Goal: Task Accomplishment & Management: Use online tool/utility

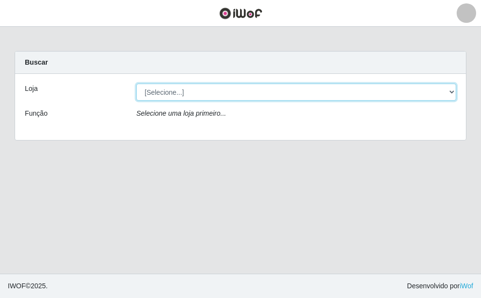
click at [167, 89] on select "[Selecione...] A fazendinha" at bounding box center [296, 92] width 320 height 17
select select "70"
click at [136, 84] on select "[Selecione...] A fazendinha" at bounding box center [296, 92] width 320 height 17
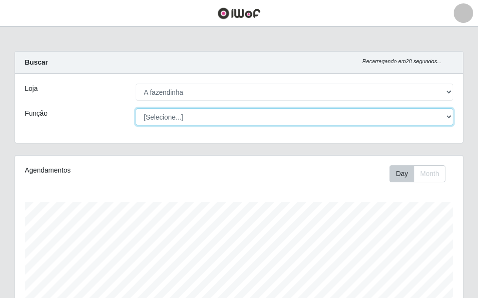
scroll to position [202, 448]
click at [173, 115] on select "[Selecione...] ASG ASG + ASG ++ Balconista Embalador Embalador + Embalador ++ O…" at bounding box center [295, 117] width 318 height 17
select select "79"
click at [136, 109] on select "[Selecione...] ASG ASG + ASG ++ Balconista Embalador Embalador + Embalador ++ O…" at bounding box center [295, 117] width 318 height 17
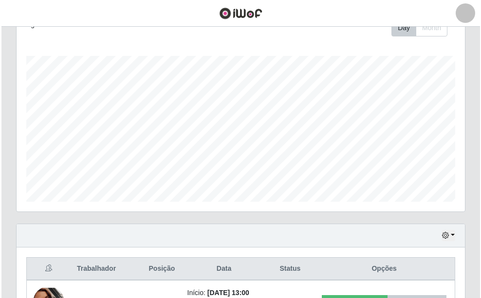
scroll to position [236, 0]
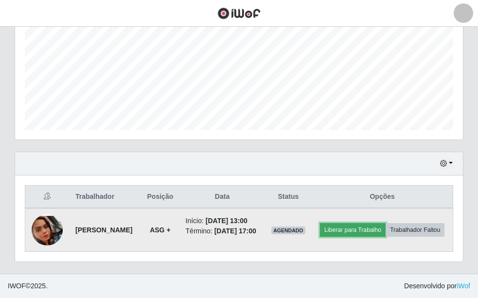
click at [373, 223] on button "Liberar para Trabalho" at bounding box center [353, 230] width 66 height 14
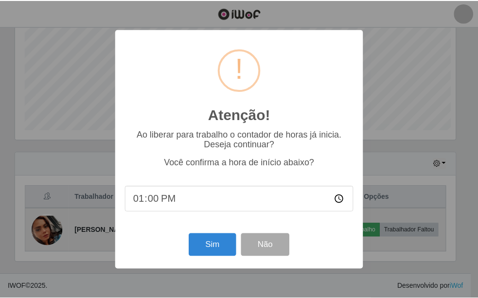
scroll to position [202, 443]
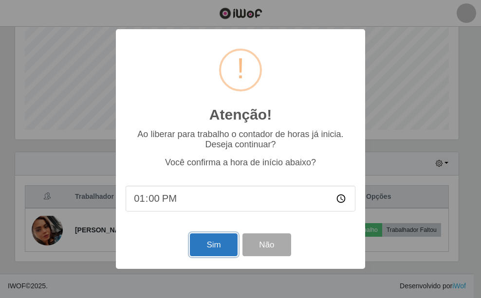
click at [203, 246] on button "Sim" at bounding box center [213, 245] width 47 height 23
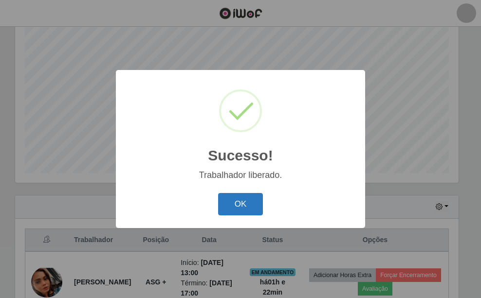
click at [247, 208] on button "OK" at bounding box center [240, 204] width 45 height 23
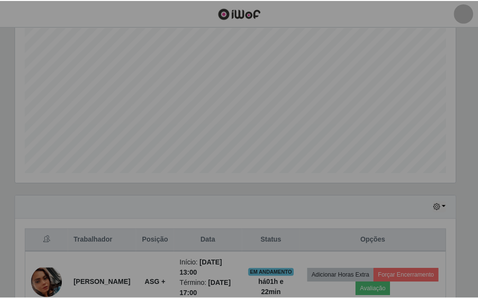
scroll to position [202, 448]
